Goal: Task Accomplishment & Management: Complete application form

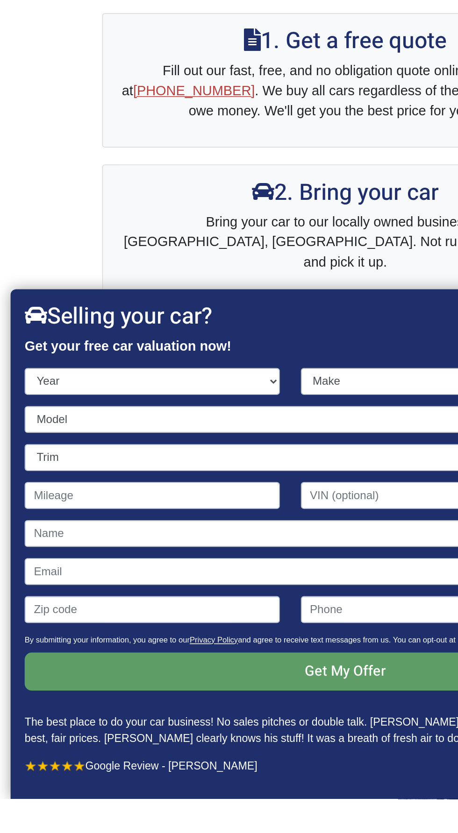
scroll to position [173, 0]
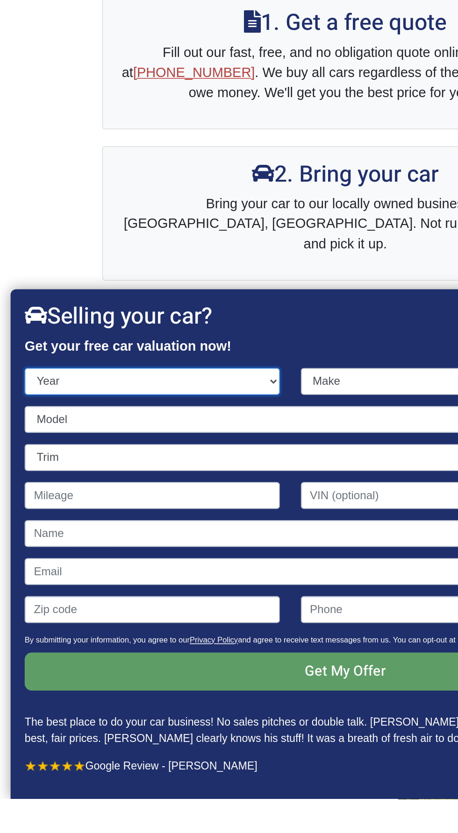
click at [142, 183] on select "Year [DATE] 2024 2023 2022 2021 2020 2019 2018 2017 2016 2015 2014 2013 2012 20…" at bounding box center [100, 556] width 169 height 18
select select "2019"
click at [16, 183] on select "Year [DATE] 2024 2023 2022 2021 2020 2019 2018 2017 2016 2015 2014 2013 2012 20…" at bounding box center [100, 556] width 169 height 18
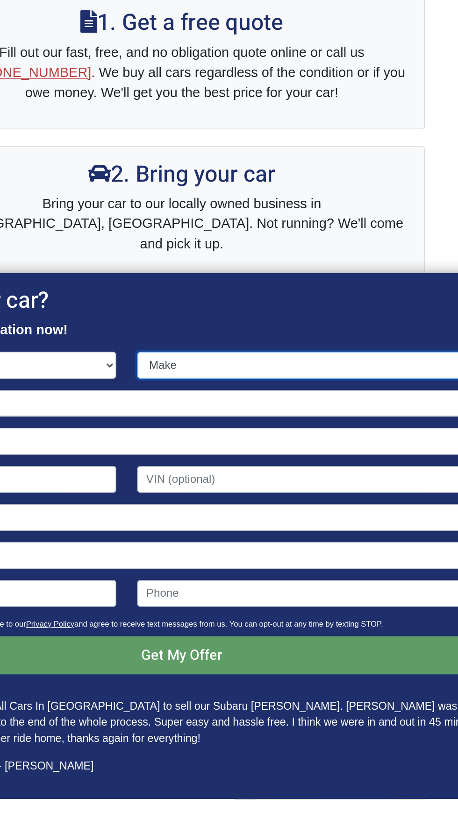
click at [356, 183] on select "Make Acura Alfa Romeo Aston [PERSON_NAME] Audi Bentley BMW Buick Cadillac Chevr…" at bounding box center [320, 546] width 242 height 18
select select "Honda"
click at [199, 183] on select "Make Acura Alfa Romeo Aston [PERSON_NAME] Audi Bentley BMW Buick Cadillac Chevr…" at bounding box center [320, 546] width 242 height 18
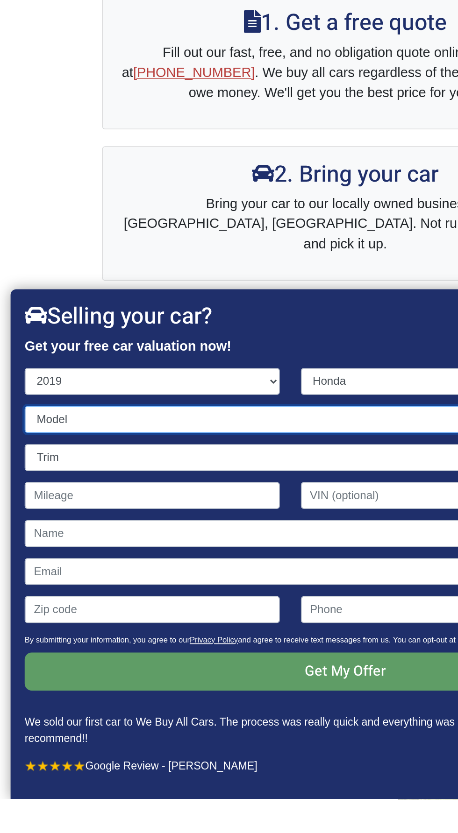
click at [160, 183] on select "Model Accord Accord Hybrid Civic Clarity CR-V Fit HR-V Insight Odyssey Passport…" at bounding box center [228, 582] width 425 height 18
select select "CR-V"
click at [16, 183] on select "Model Accord Accord Hybrid Civic Clarity CR-V Fit HR-V Insight Odyssey Passport…" at bounding box center [228, 582] width 425 height 18
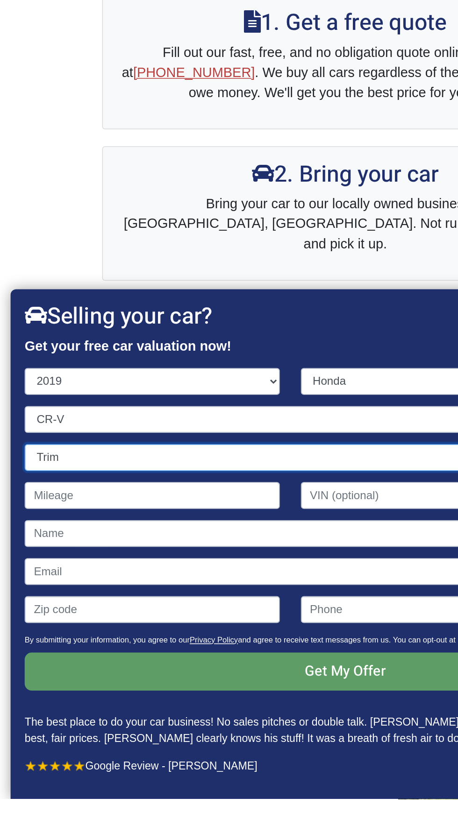
click at [193, 183] on select "Trim EX 4dr SUV (1.5L 4cyl Turbo CVT) EX 4dr SUV AWD (1.5L 4cyl Turbo CVT) EX-L…" at bounding box center [228, 607] width 425 height 18
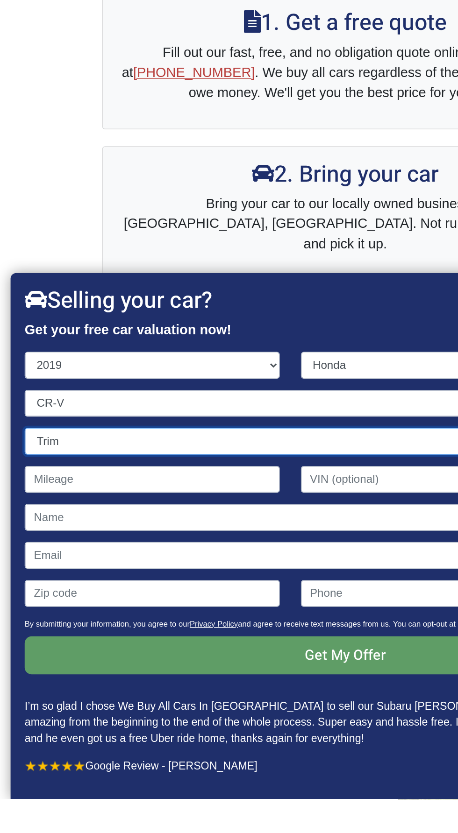
select select "EX 4dr SUV (1.5L 4cyl Turbo CVT)"
click at [16, 183] on select "Trim EX 4dr SUV (1.5L 4cyl Turbo CVT) EX 4dr SUV AWD (1.5L 4cyl Turbo CVT) EX-L…" at bounding box center [228, 596] width 425 height 18
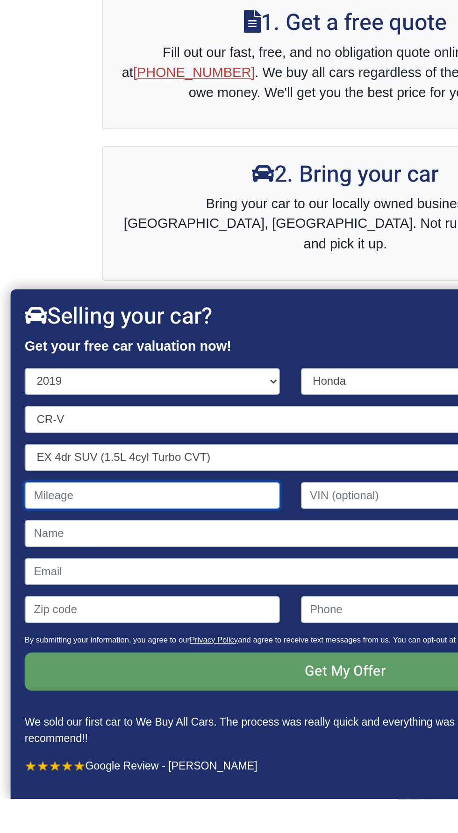
click at [161, 183] on input "Contact form" at bounding box center [100, 632] width 169 height 18
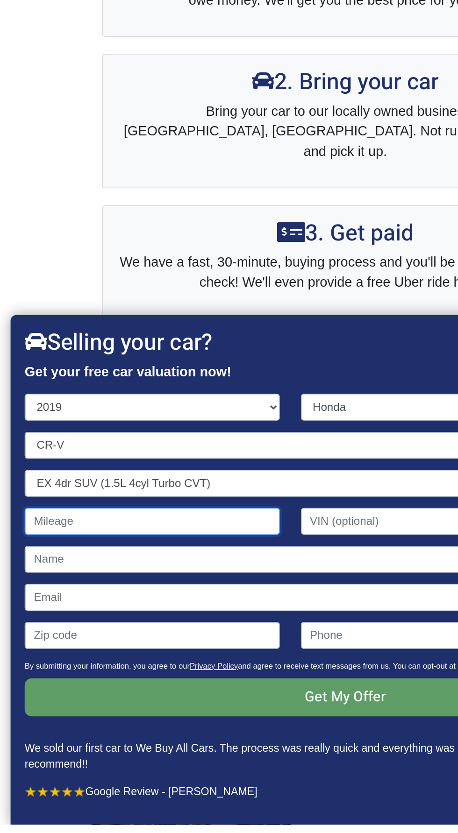
scroll to position [271, 0]
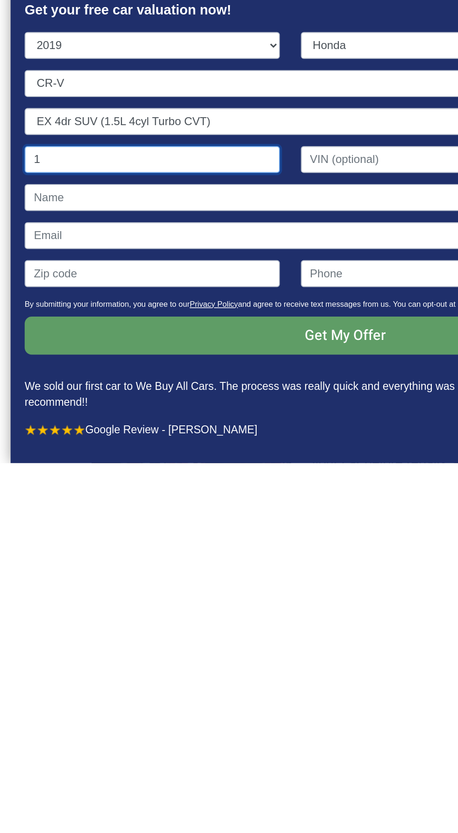
type input "10"
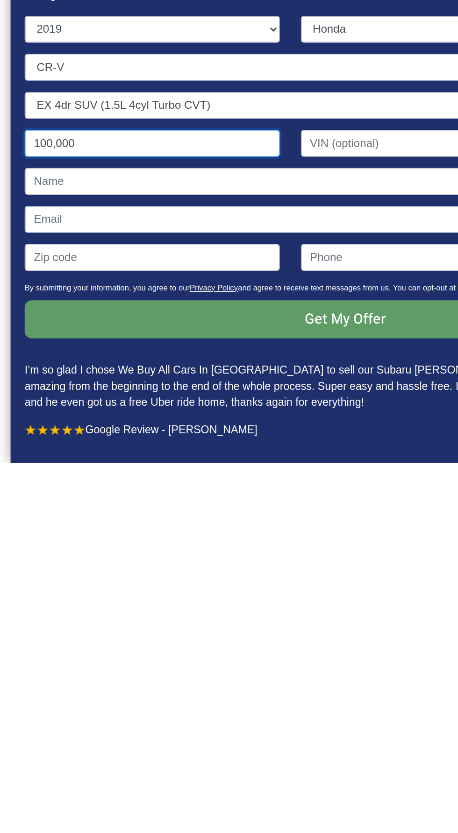
type input "100,000"
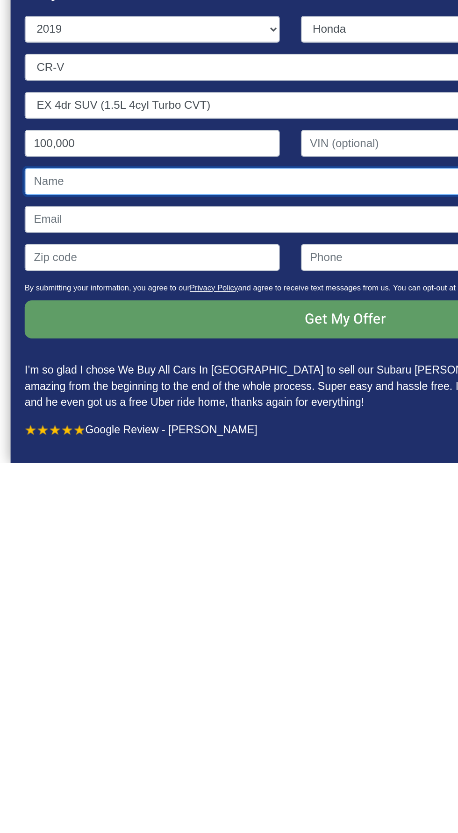
click at [211, 183] on input "Contact form" at bounding box center [228, 647] width 425 height 18
click at [269, 183] on input "Contact form" at bounding box center [320, 621] width 242 height 18
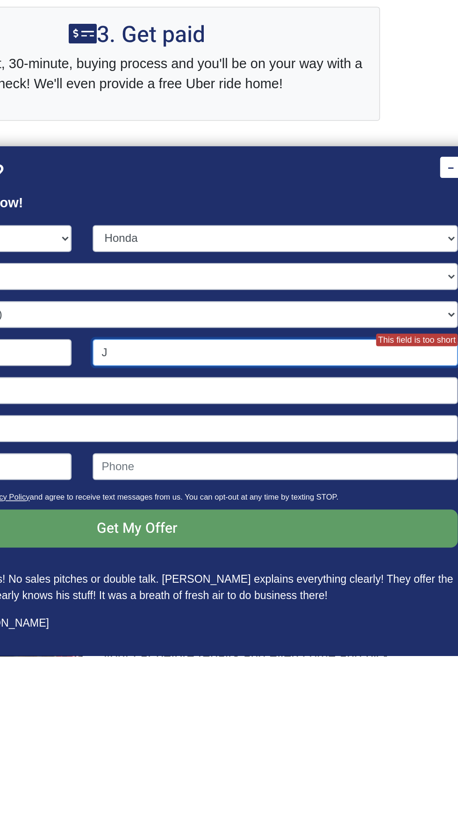
click at [300, 183] on input "J" at bounding box center [320, 632] width 242 height 18
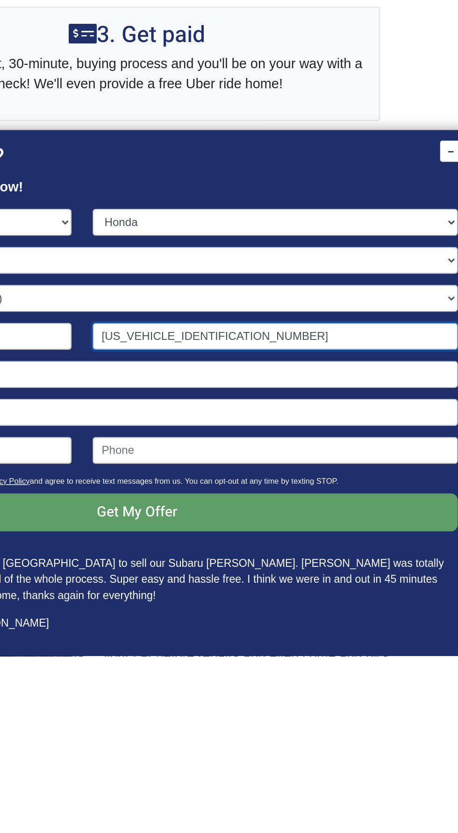
click at [208, 183] on input "[US_VEHICLE_IDENTIFICATION_NUMBER]" at bounding box center [320, 621] width 242 height 18
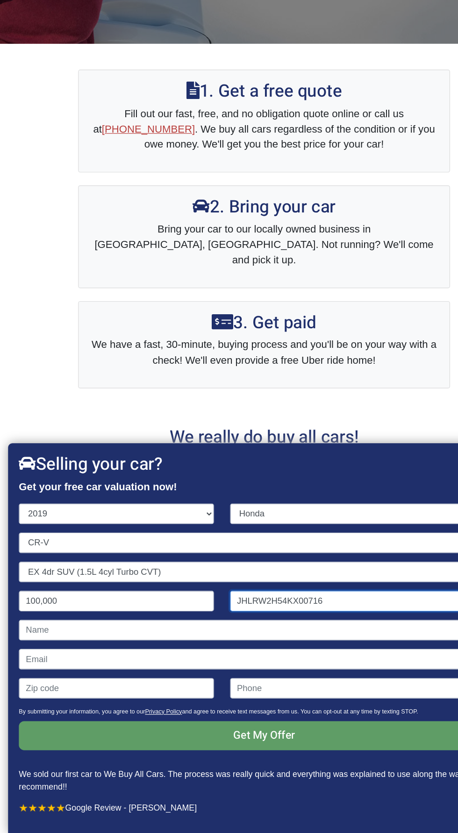
scroll to position [302, 0]
type input "JHLRW2H54KX00716"
click at [229, 183] on input "Contact form" at bounding box center [228, 683] width 425 height 18
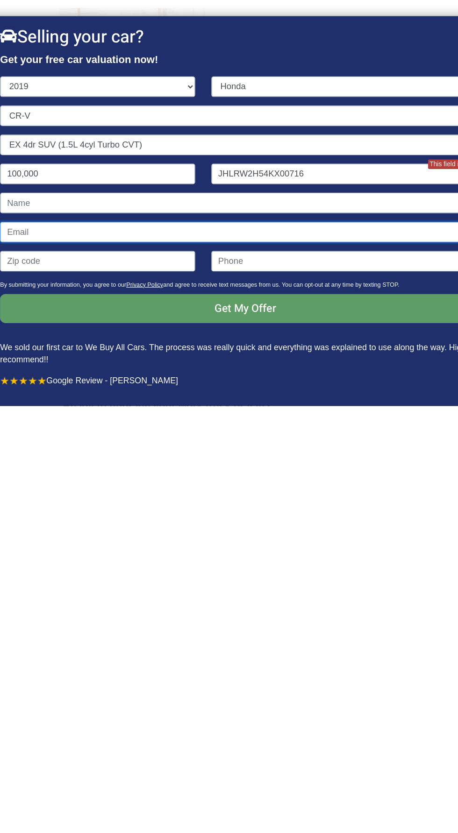
type input "[EMAIL_ADDRESS][DOMAIN_NAME]"
type input "[PERSON_NAME]"
type input "08081"
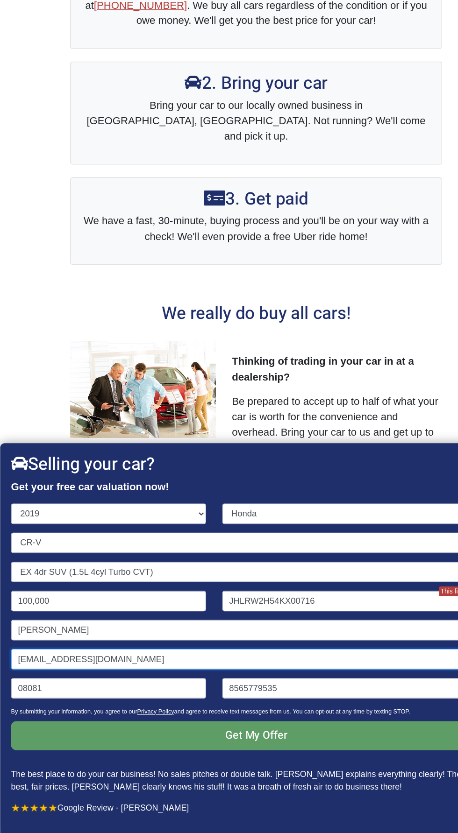
scroll to position [410, 0]
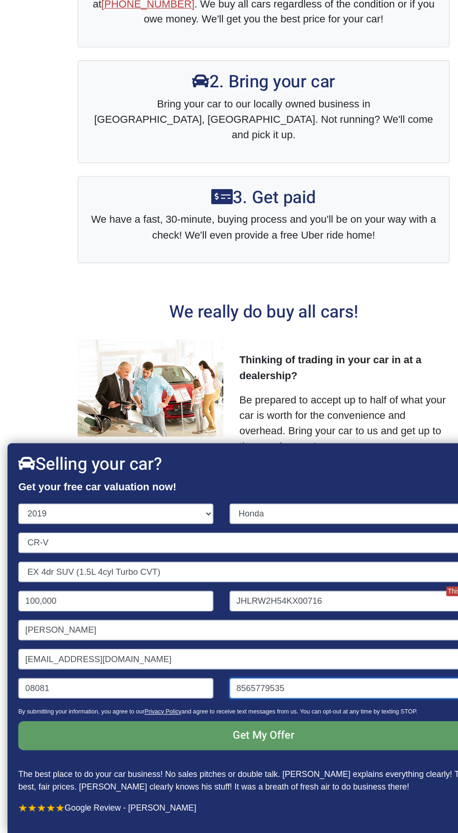
click at [309, 183] on input "8565779535" at bounding box center [320, 708] width 242 height 18
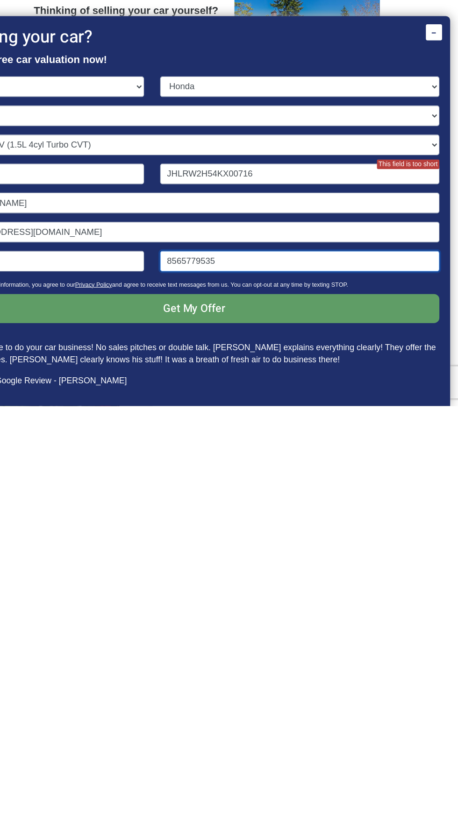
scroll to position [461, 0]
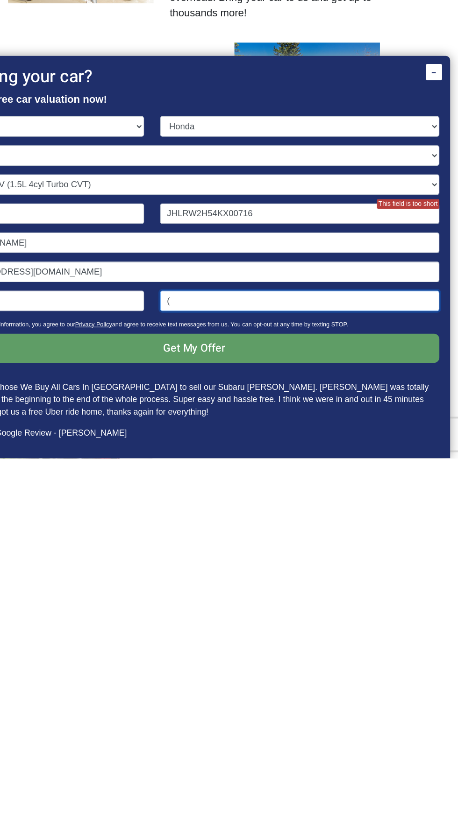
click at [288, 183] on input "(" at bounding box center [320, 697] width 242 height 18
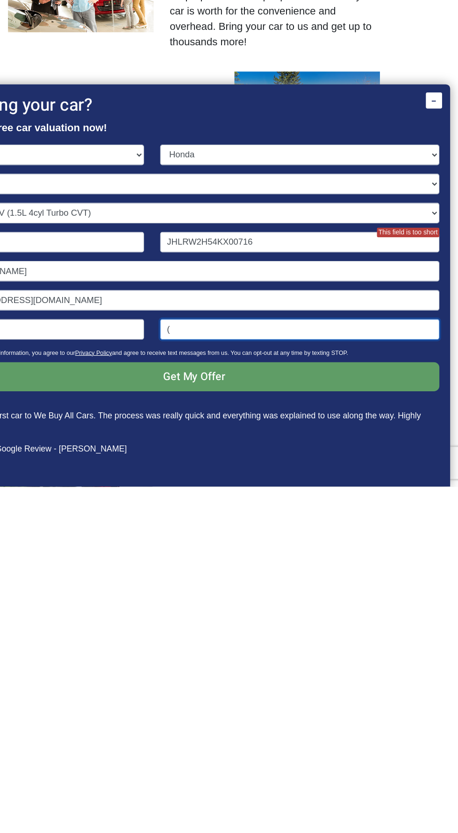
scroll to position [461, 0]
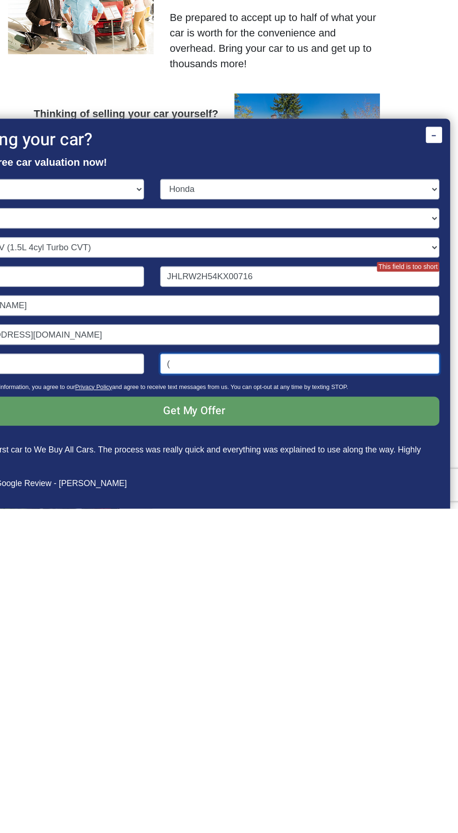
type input "("
click at [341, 183] on input "JHLRW2H54KX00716" at bounding box center [320, 632] width 242 height 18
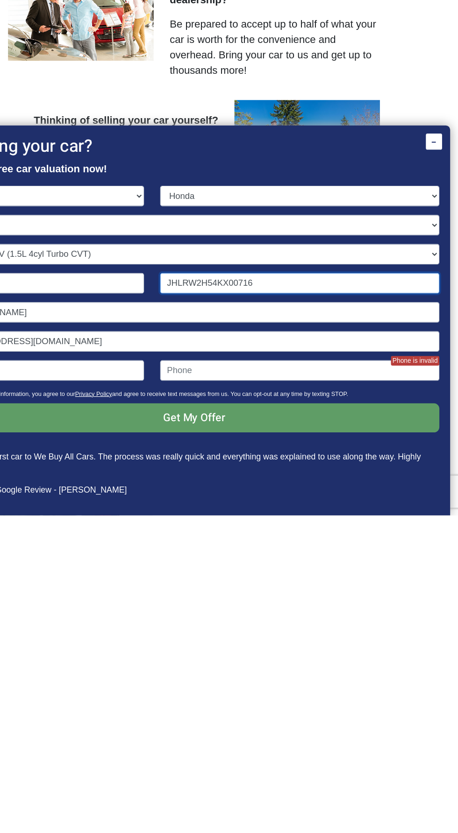
scroll to position [460, 0]
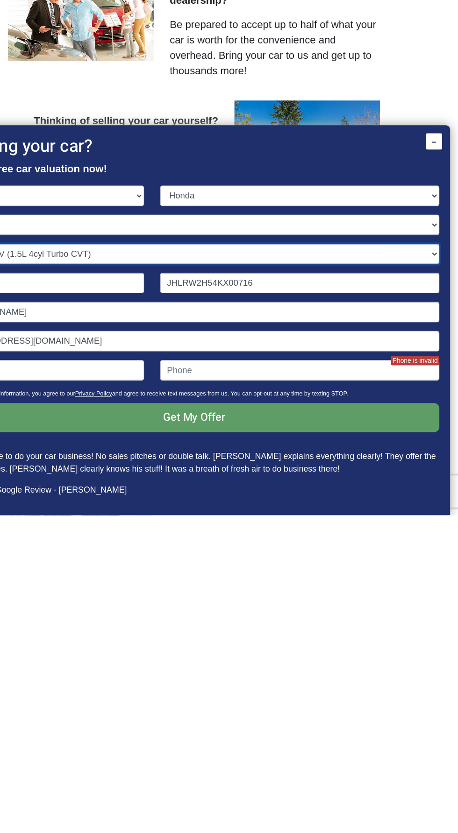
click at [350, 183] on select "Trim EX 4dr SUV (1.5L 4cyl Turbo CVT) EX 4dr SUV AWD (1.5L 4cyl Turbo CVT) EX-L…" at bounding box center [228, 607] width 425 height 18
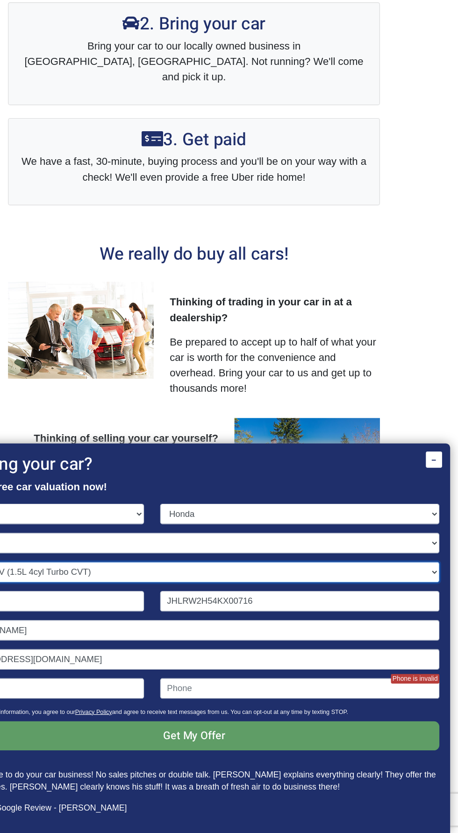
click at [16, 183] on select "Trim EX 4dr SUV (1.5L 4cyl Turbo CVT) EX 4dr SUV AWD (1.5L 4cyl Turbo CVT) EX-L…" at bounding box center [228, 607] width 425 height 18
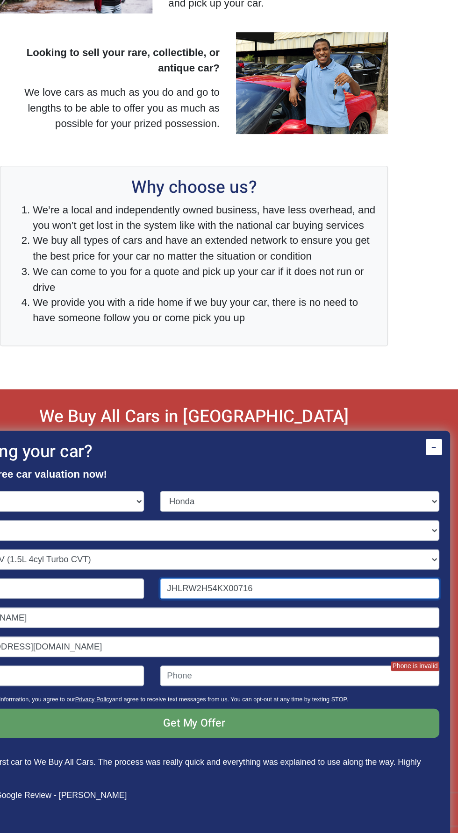
scroll to position [1212, 0]
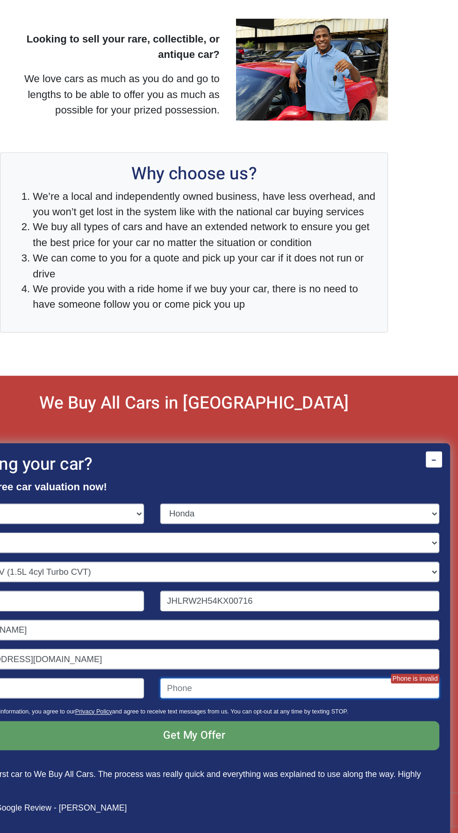
click at [296, 183] on input "Contact form" at bounding box center [320, 708] width 242 height 18
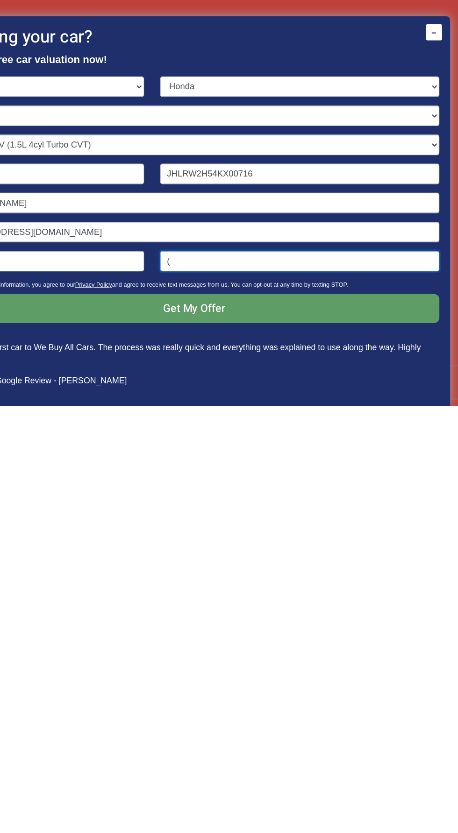
scroll to position [1262, 0]
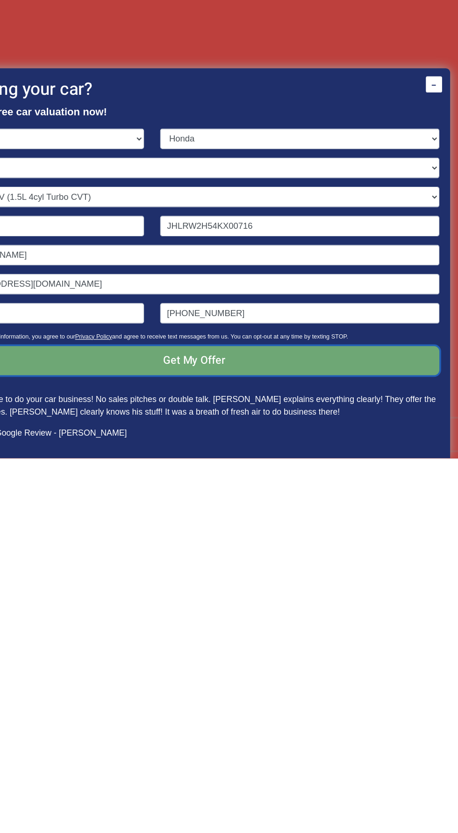
click at [379, 183] on input "Get My Offer" at bounding box center [228, 748] width 425 height 25
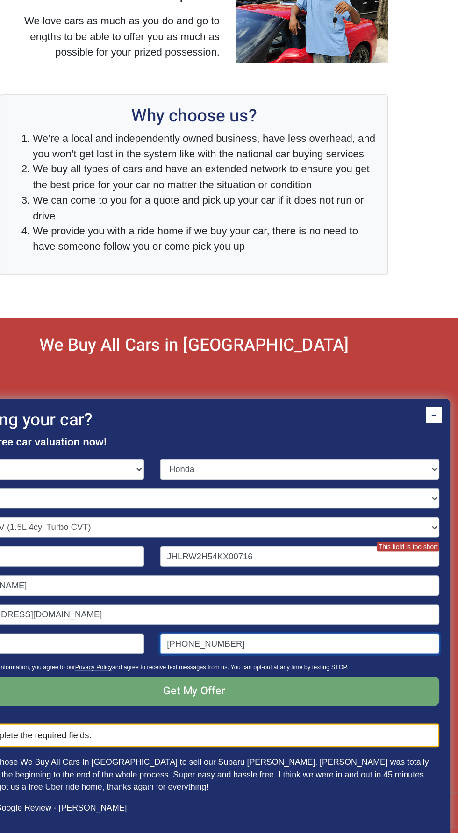
type input "[PHONE_NUMBER]"
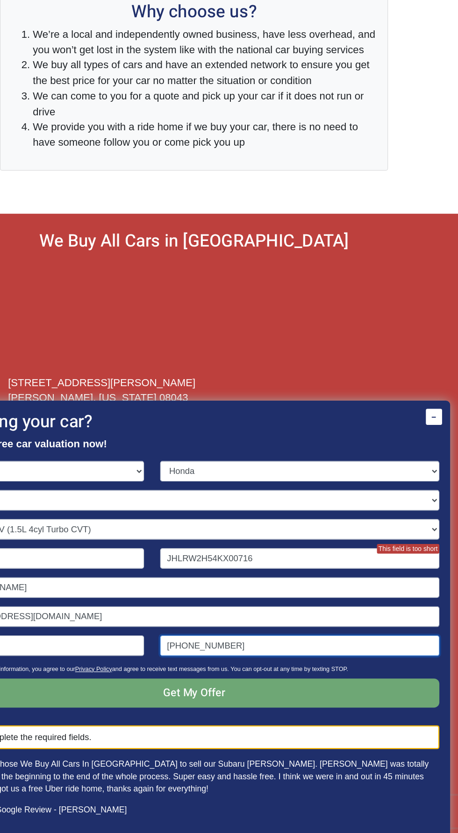
scroll to position [1354, 0]
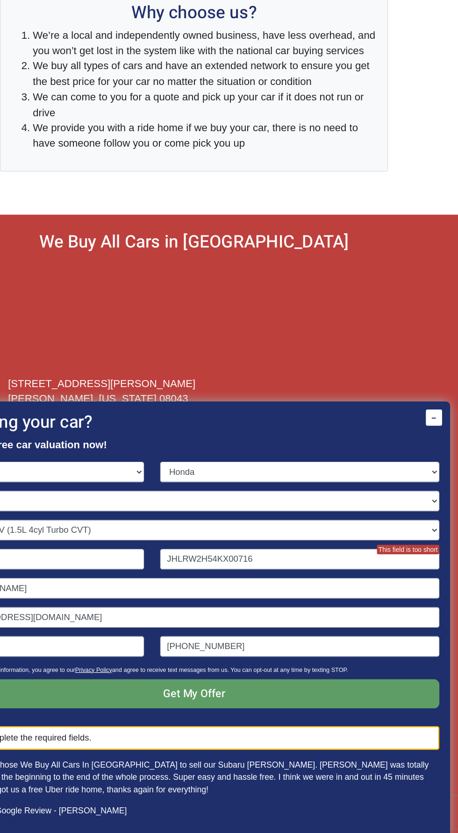
click at [303, 183] on p "I’m so glad I chose We Buy All Cars In [GEOGRAPHIC_DATA] to sell our Subaru [PE…" at bounding box center [228, 782] width 425 height 32
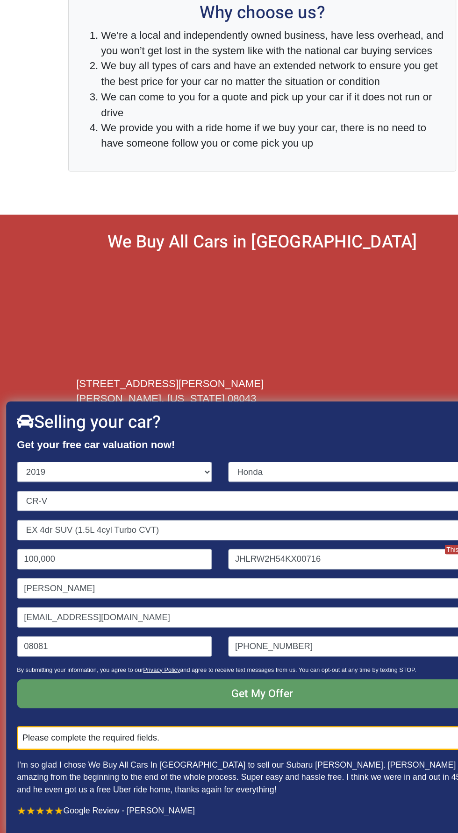
click at [250, 183] on div "Please complete the required fields." at bounding box center [228, 748] width 425 height 21
click at [319, 183] on input "JHLRW2H54KX00716" at bounding box center [320, 593] width 242 height 18
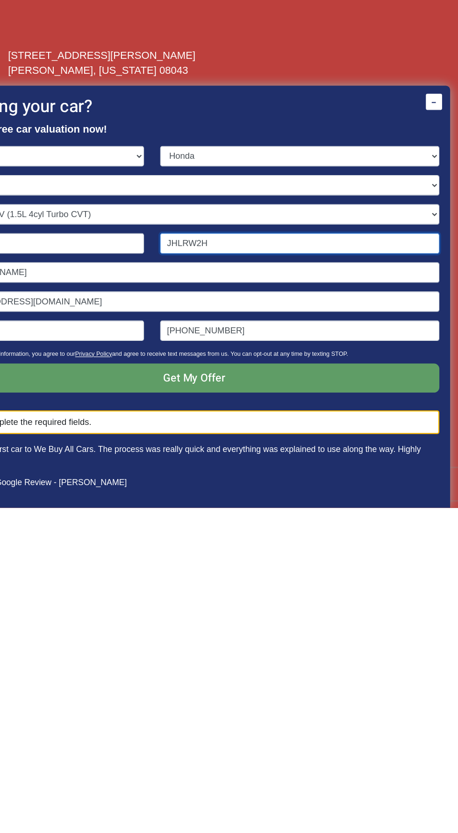
type input "JHLRW2"
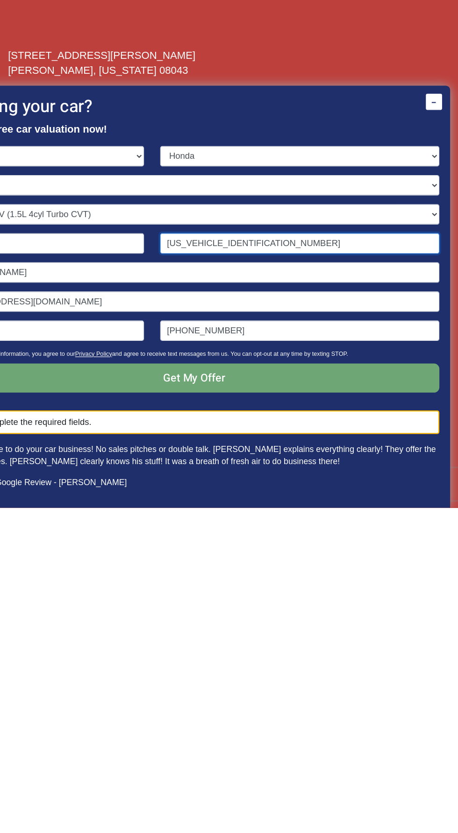
type input "[US_VEHICLE_IDENTIFICATION_NUMBER]"
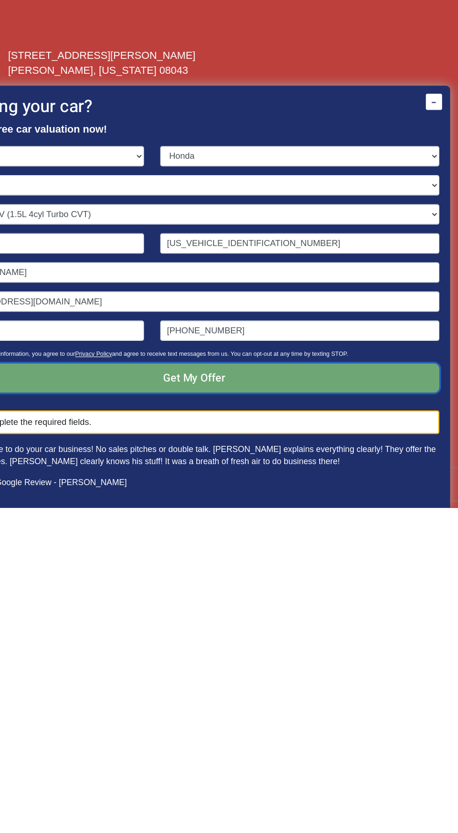
click at [324, 183] on input "Get My Offer" at bounding box center [228, 720] width 425 height 25
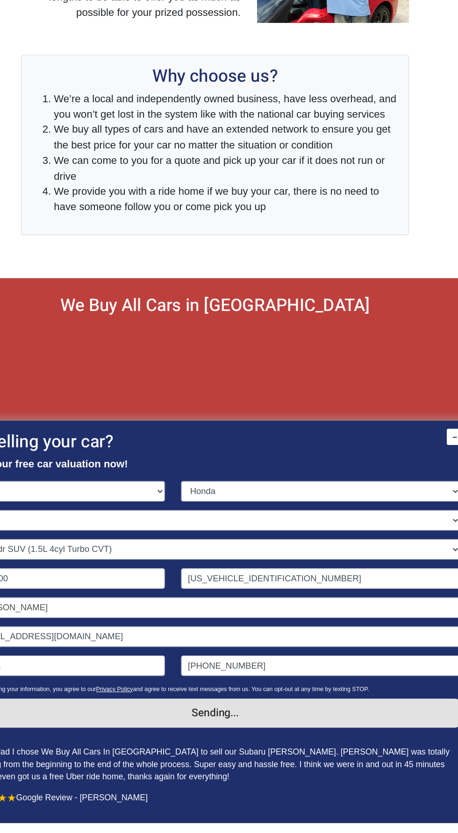
scroll to position [1335, 0]
